Goal: Task Accomplishment & Management: Manage account settings

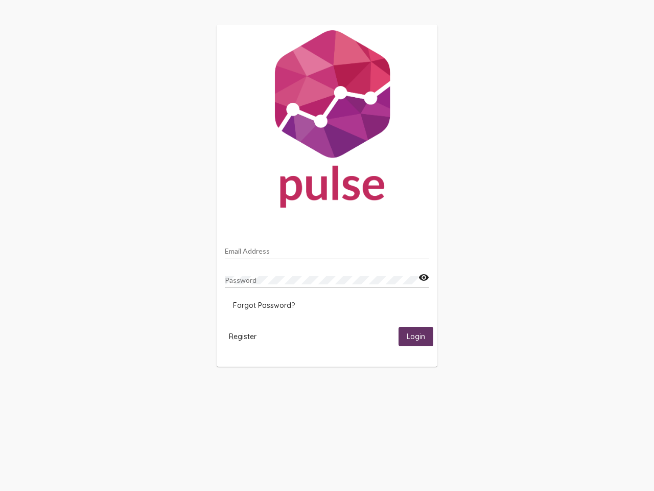
click at [327, 248] on input "Email Address" at bounding box center [327, 251] width 204 height 8
click at [424, 278] on mat-icon "visibility" at bounding box center [424, 277] width 11 height 12
click at [264, 305] on span "Forgot Password?" at bounding box center [264, 305] width 62 height 9
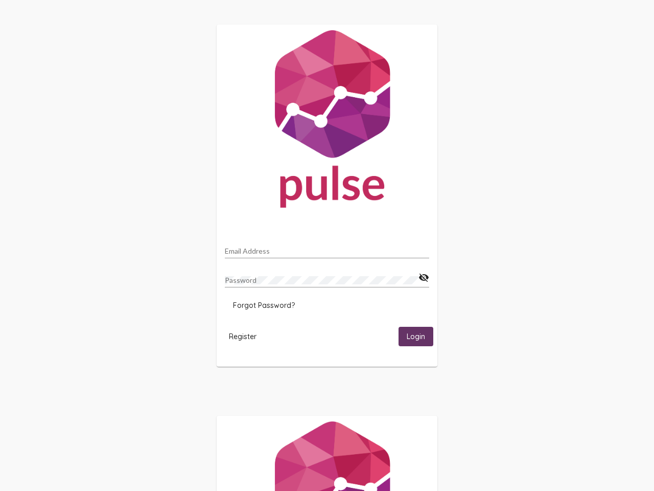
click at [243, 336] on span "Register" at bounding box center [243, 336] width 28 height 9
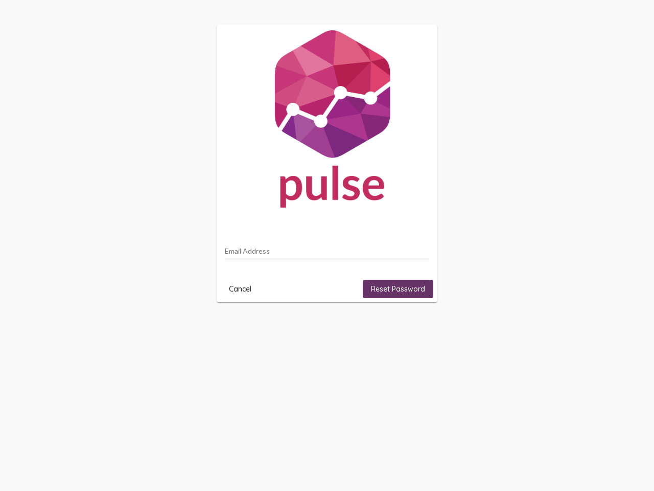
click at [416, 327] on html "Email Address Cancel Reset Password" at bounding box center [327, 163] width 654 height 327
